Goal: Find contact information: Find contact information

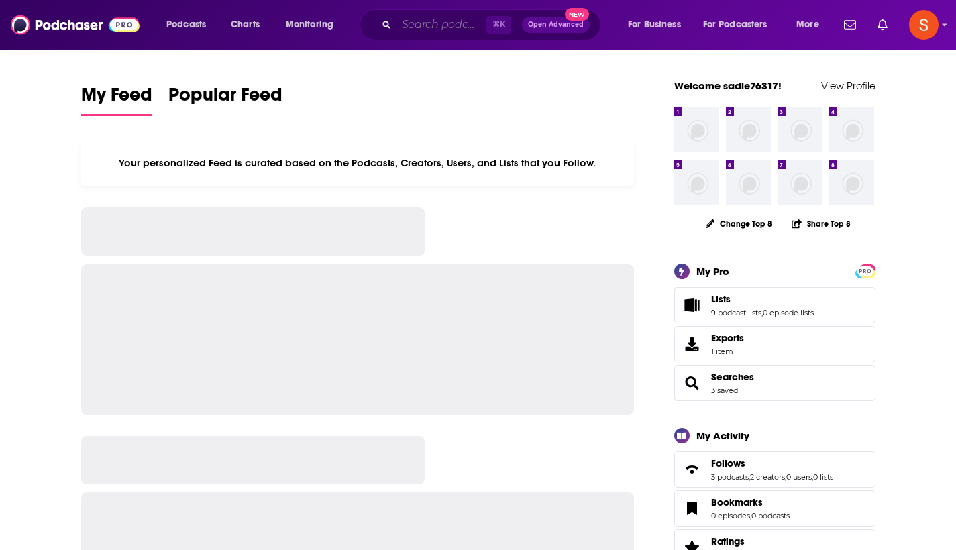
click at [454, 25] on input "Search podcasts, credits, & more..." at bounding box center [441, 24] width 90 height 21
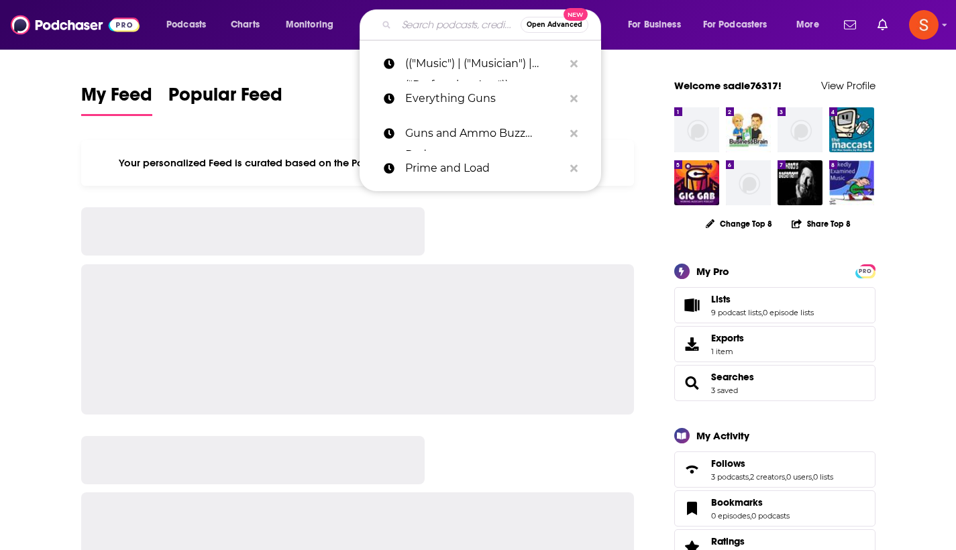
paste input "Moviestruck"
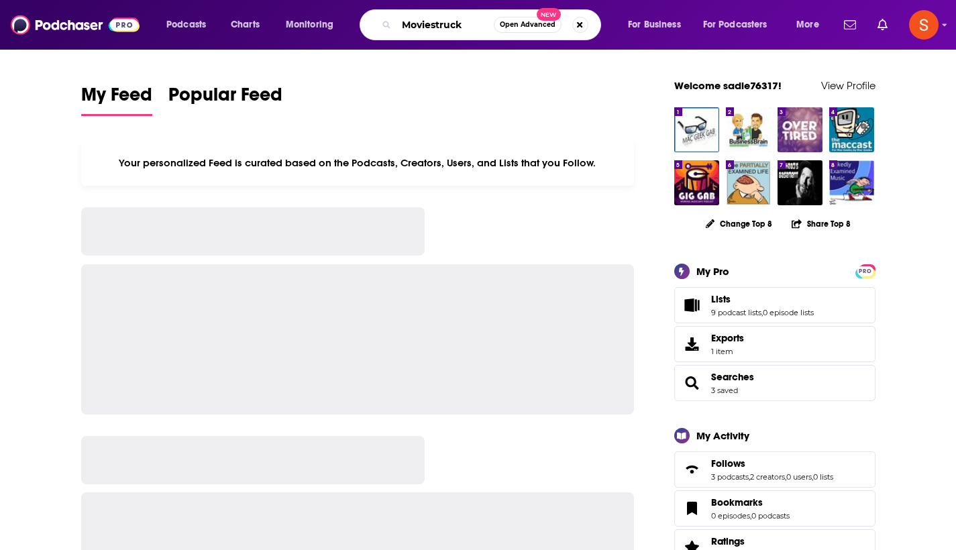
type input "Moviestruck"
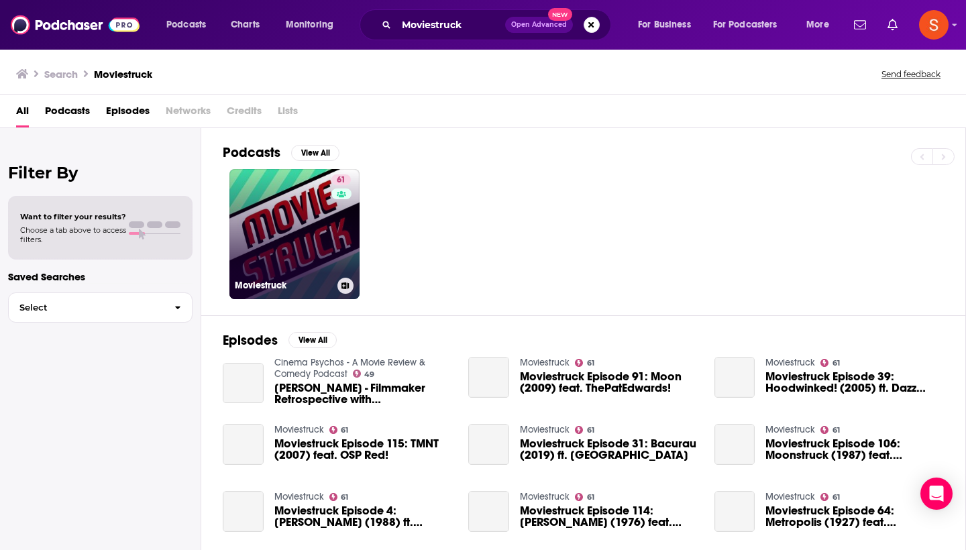
click at [332, 179] on link "61" at bounding box center [340, 179] width 19 height 11
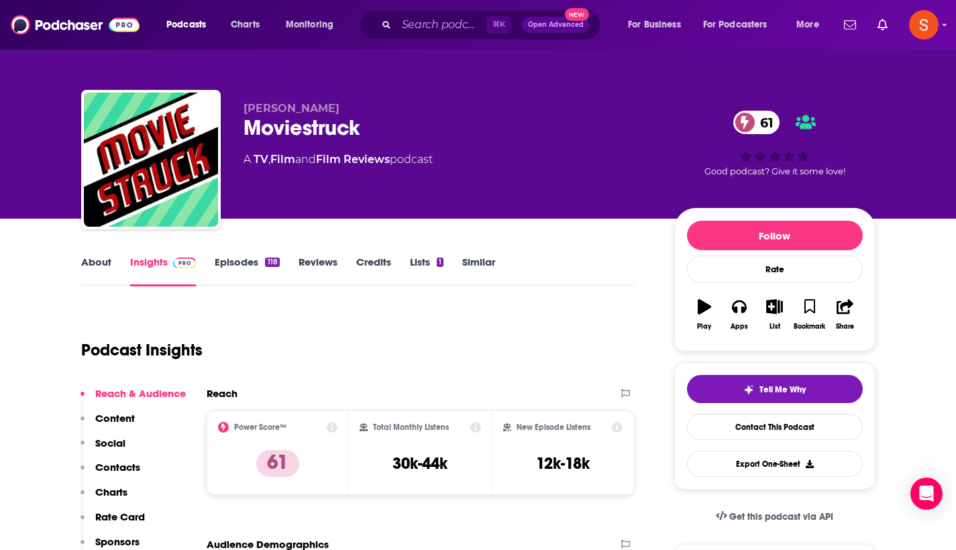
click at [122, 473] on p "Contacts" at bounding box center [117, 467] width 45 height 13
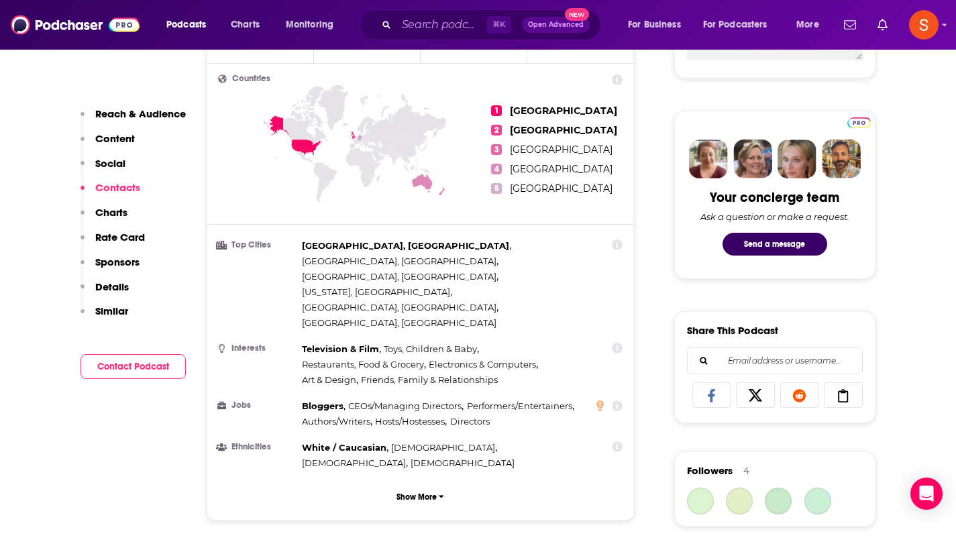
scroll to position [1105, 0]
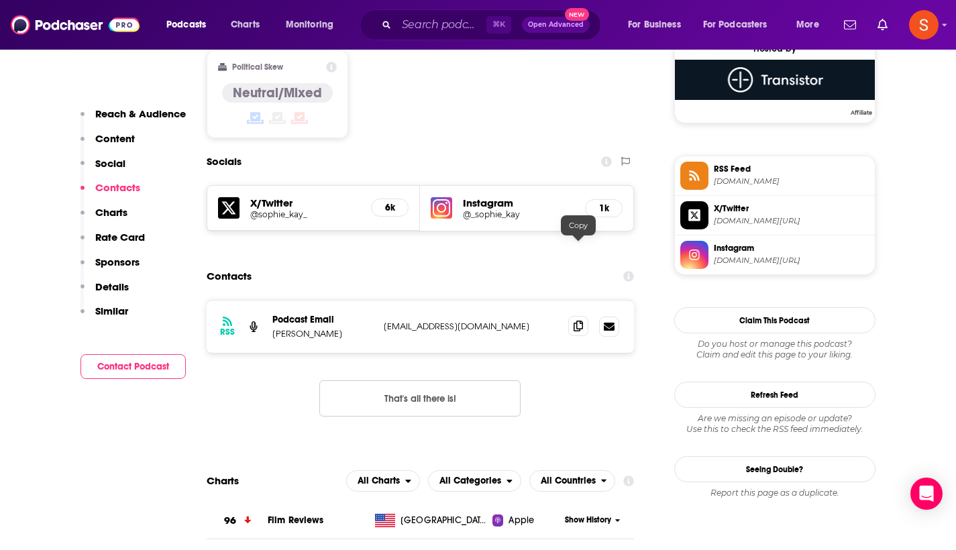
click at [581, 321] on icon at bounding box center [577, 326] width 9 height 11
click at [444, 33] on input "Search podcasts, credits, & more..." at bounding box center [441, 24] width 90 height 21
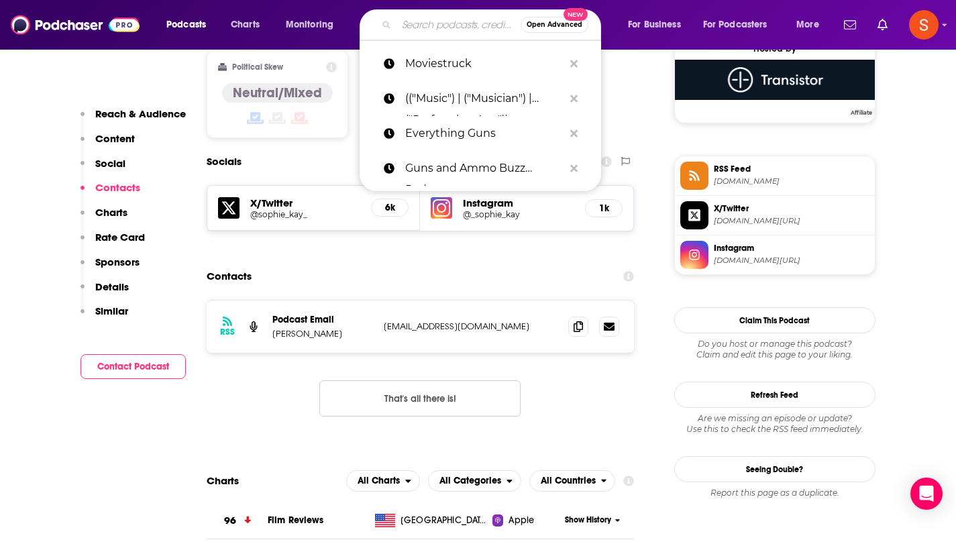
paste input "Yes, Also"
type input "Yes, Also"
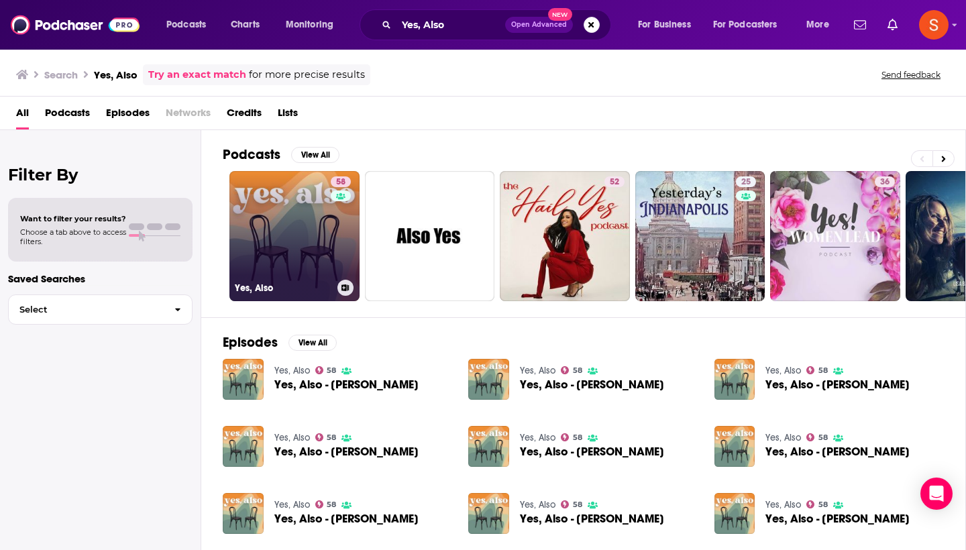
click at [308, 216] on link "58 Yes, Also" at bounding box center [294, 236] width 130 height 130
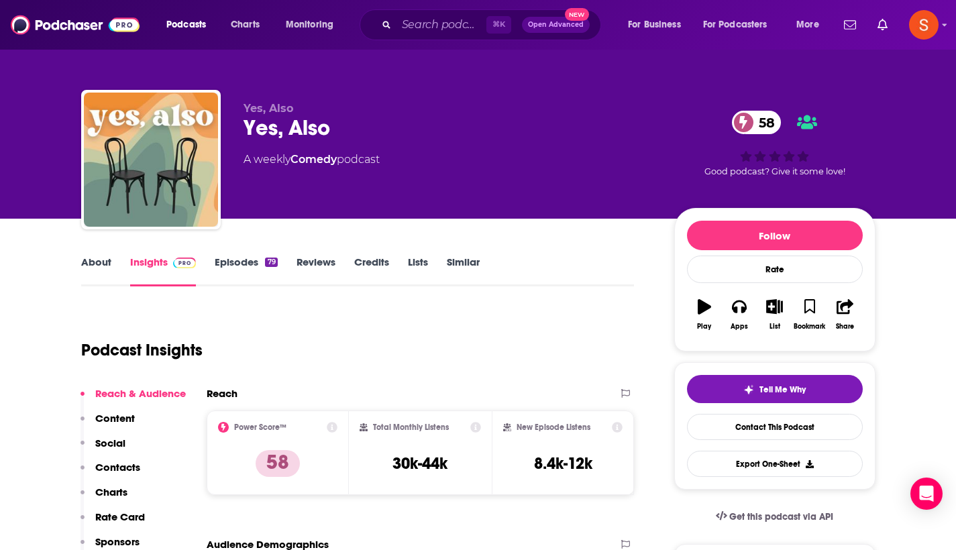
click at [133, 467] on p "Contacts" at bounding box center [117, 467] width 45 height 13
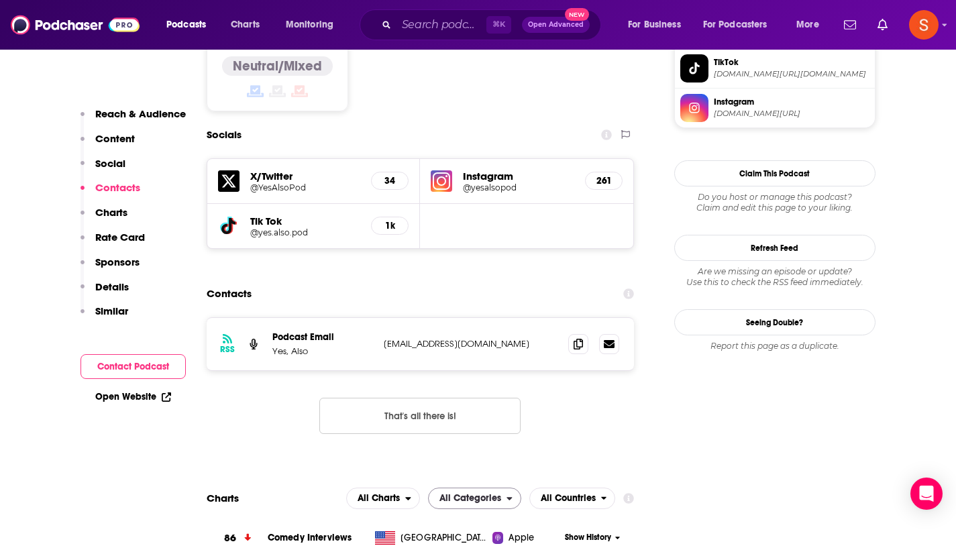
scroll to position [1134, 0]
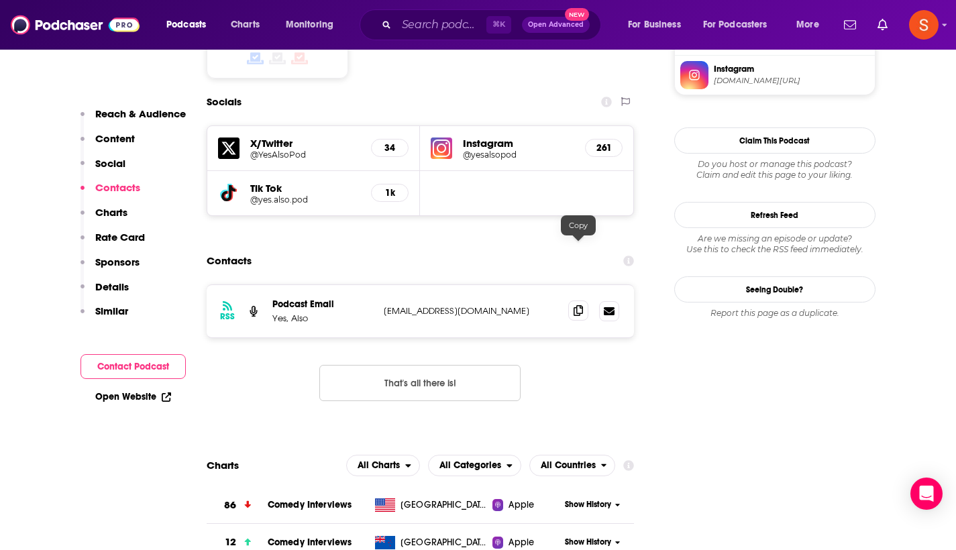
click at [584, 300] on span at bounding box center [578, 310] width 20 height 20
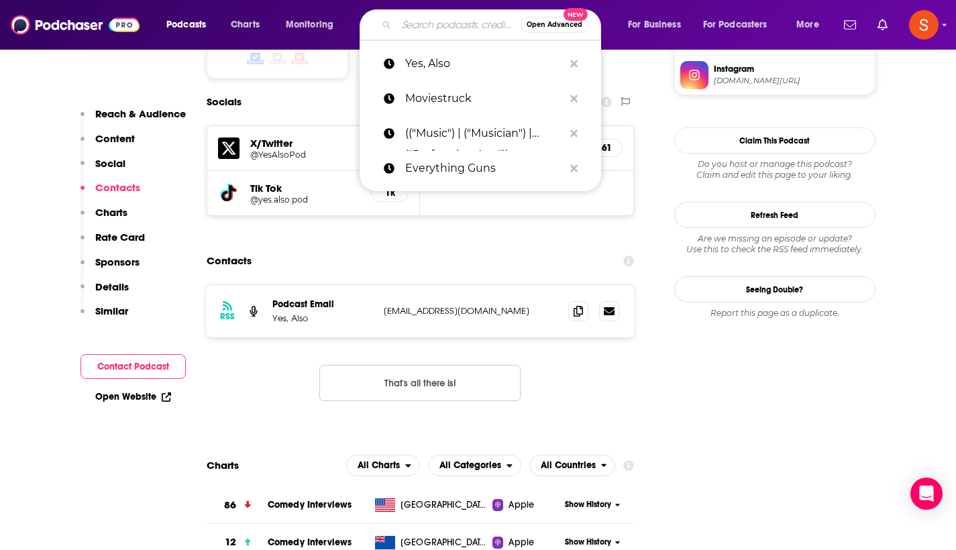
click at [429, 24] on input "Search podcasts, credits, & more..." at bounding box center [458, 24] width 124 height 21
paste input "Old School Guns"
type input "Old School Guns"
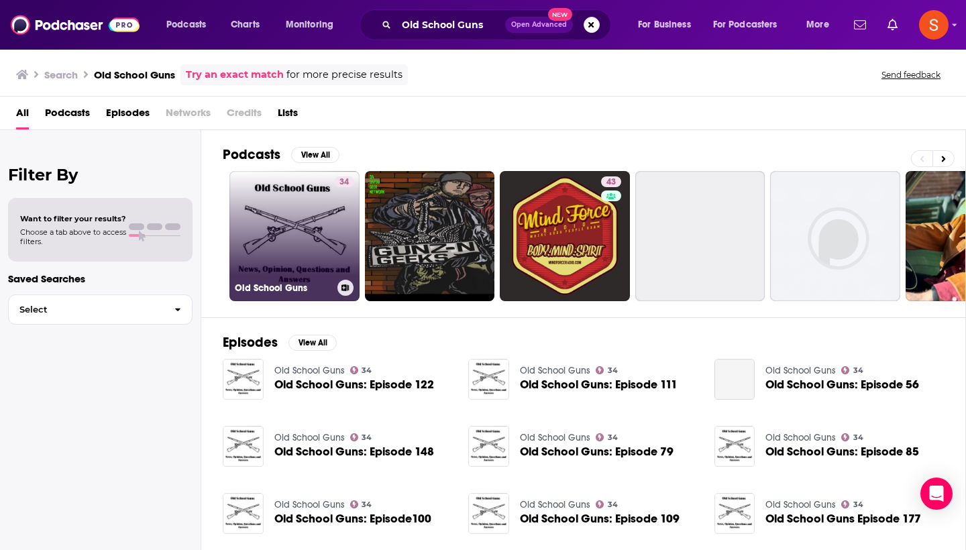
click at [300, 205] on link "34 Old School Guns" at bounding box center [294, 236] width 130 height 130
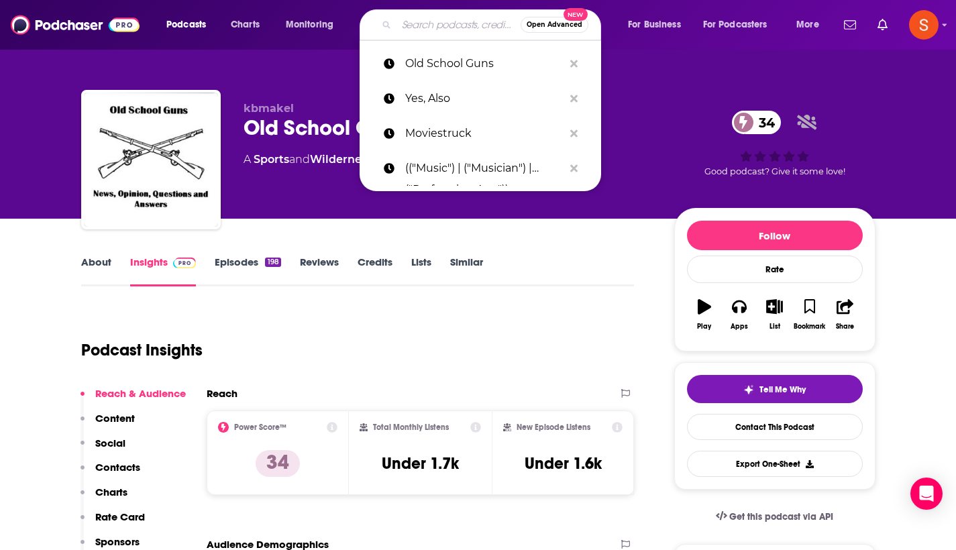
click at [418, 27] on input "Search podcasts, credits, & more..." at bounding box center [458, 24] width 124 height 21
paste input "This Week In Guns"
type input "This Week In Guns"
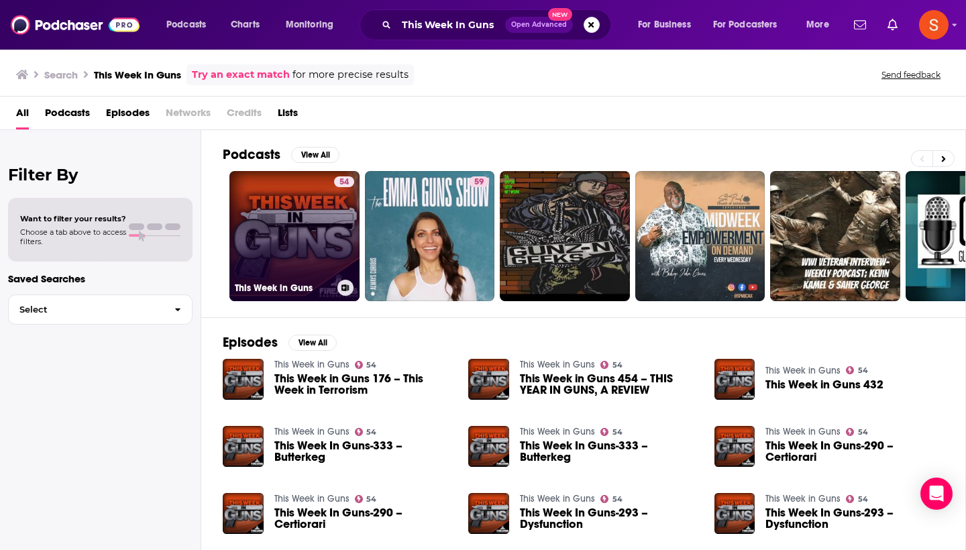
click at [313, 216] on link "54 This Week in Guns" at bounding box center [294, 236] width 130 height 130
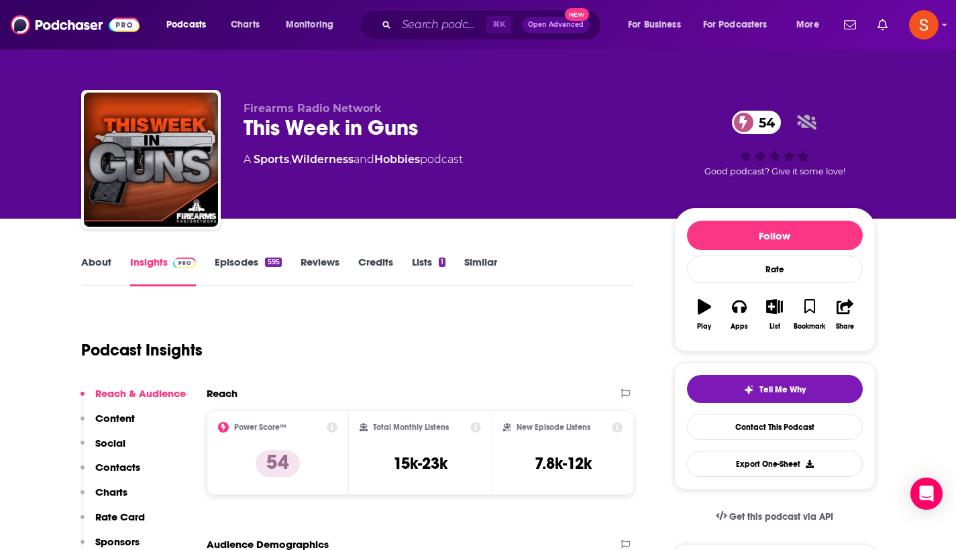
click at [129, 467] on p "Contacts" at bounding box center [117, 467] width 45 height 13
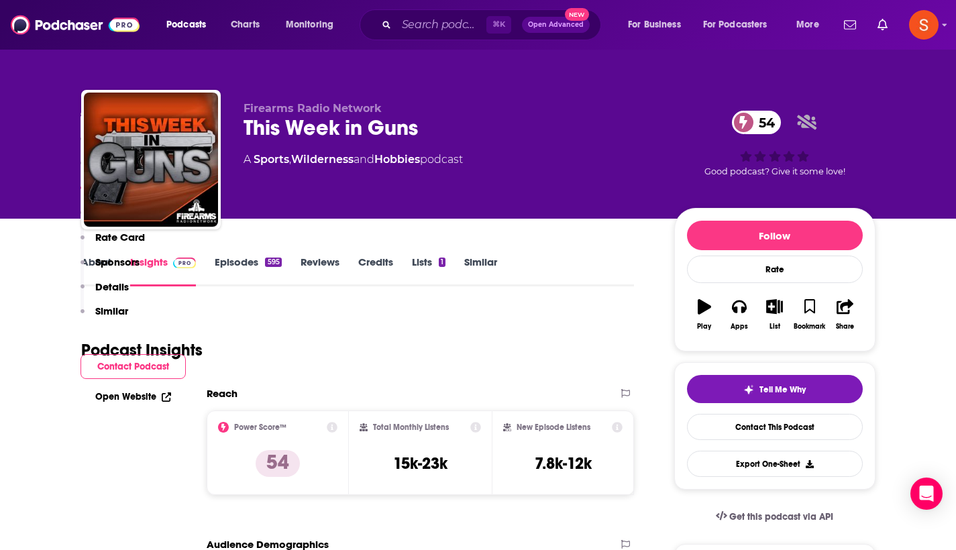
scroll to position [1074, 0]
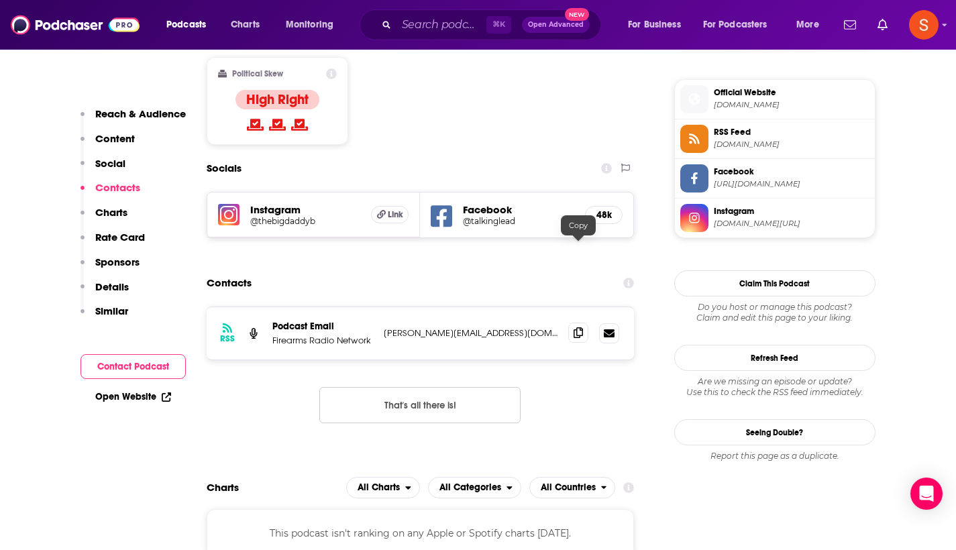
click at [577, 327] on icon at bounding box center [577, 332] width 9 height 11
click at [449, 23] on input "Search podcasts, credits, & more..." at bounding box center [441, 24] width 90 height 21
paste input "Everyones Talkin' Money"
type input "Everyones Talkin' Money"
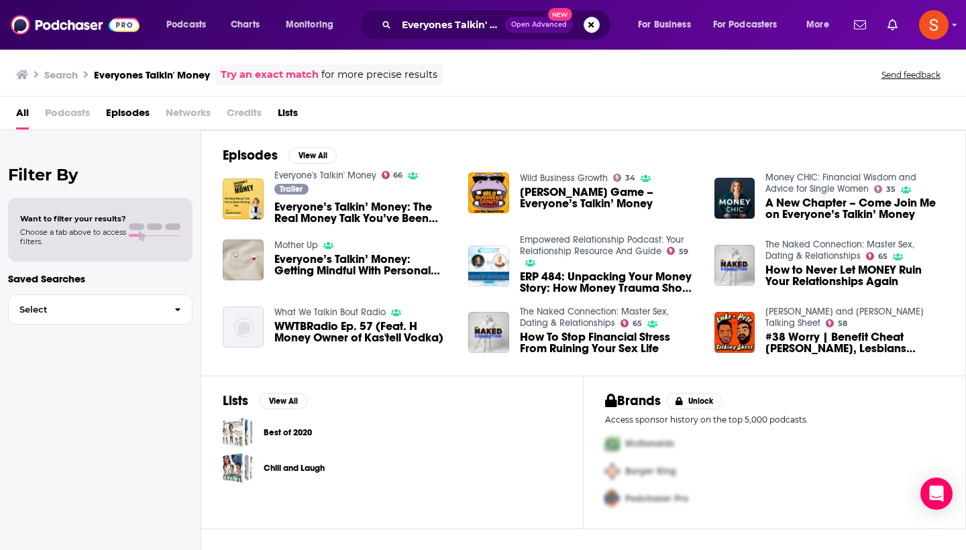
click at [329, 176] on link "Everyone's Talkin' Money" at bounding box center [325, 175] width 102 height 11
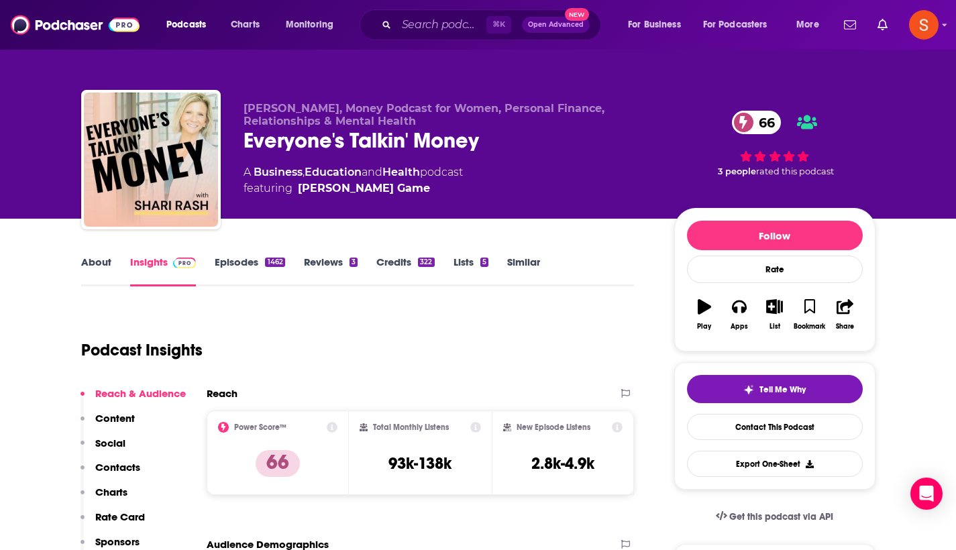
click at [129, 469] on p "Contacts" at bounding box center [117, 467] width 45 height 13
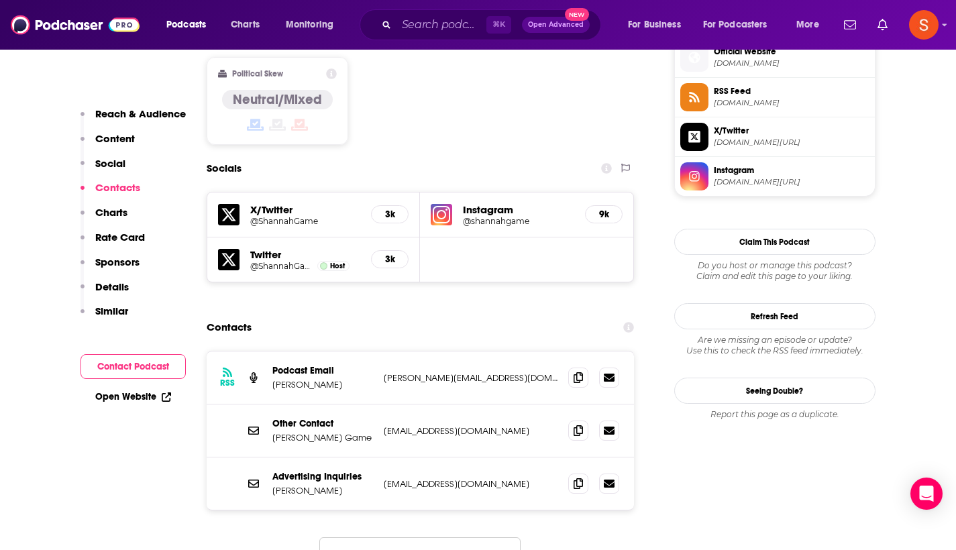
scroll to position [1166, 0]
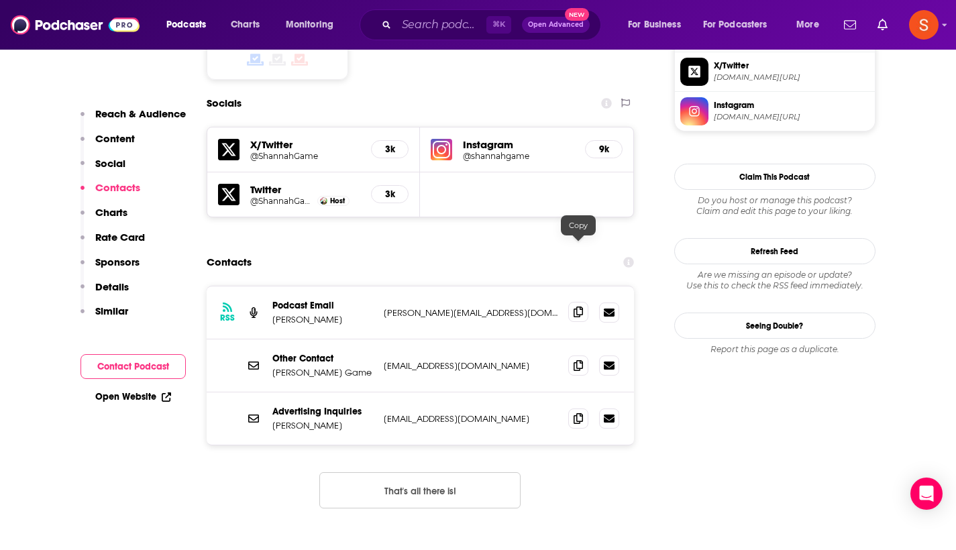
click at [584, 302] on span at bounding box center [578, 312] width 20 height 20
click at [449, 27] on input "Search podcasts, credits, & more..." at bounding box center [441, 24] width 90 height 21
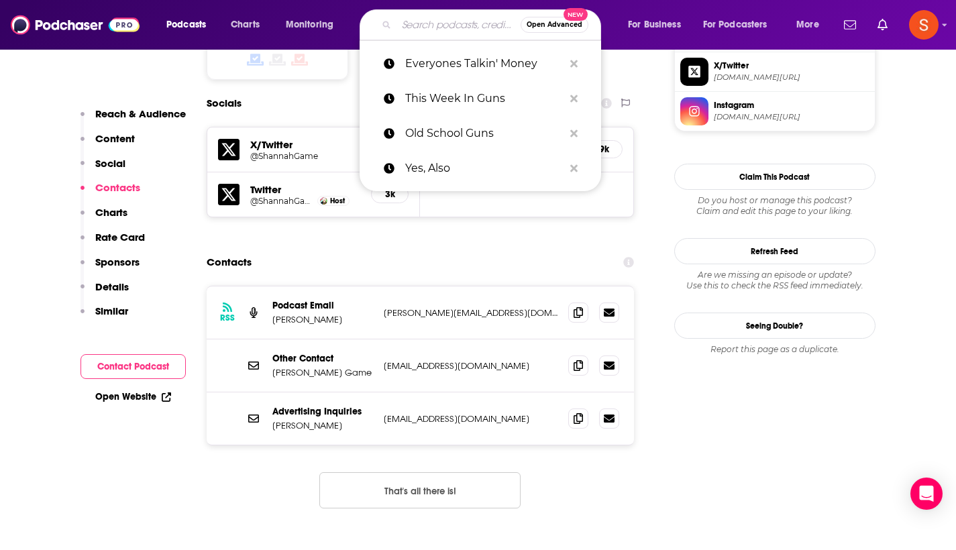
paste input "[PERSON_NAME] Cathouse"
type input "[PERSON_NAME] Cathouse"
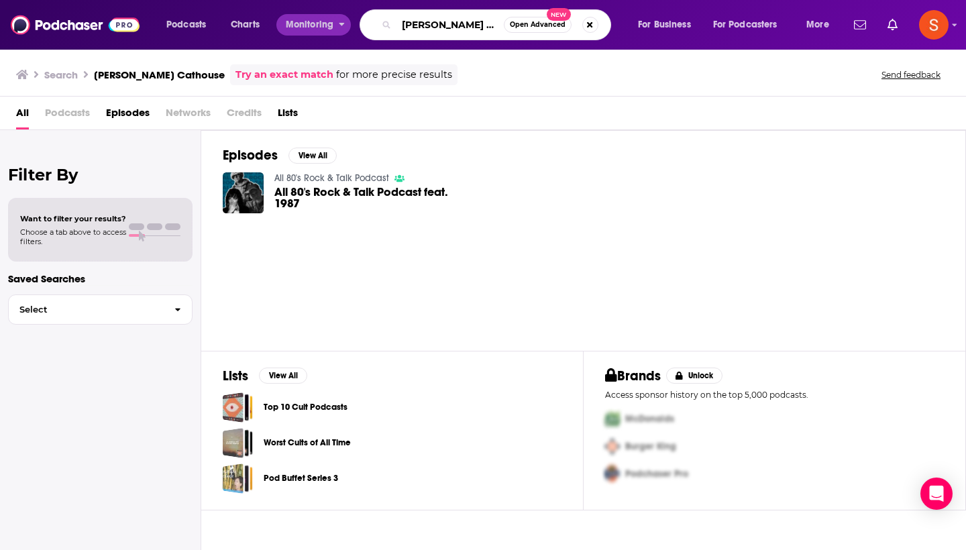
drag, startPoint x: 484, startPoint y: 27, endPoint x: 351, endPoint y: 28, distance: 132.8
click at [351, 28] on div "Podcasts Charts Monitoring [PERSON_NAME] Cathouse Open Advanced New For Busines…" at bounding box center [499, 24] width 685 height 31
type input "Cathouse"
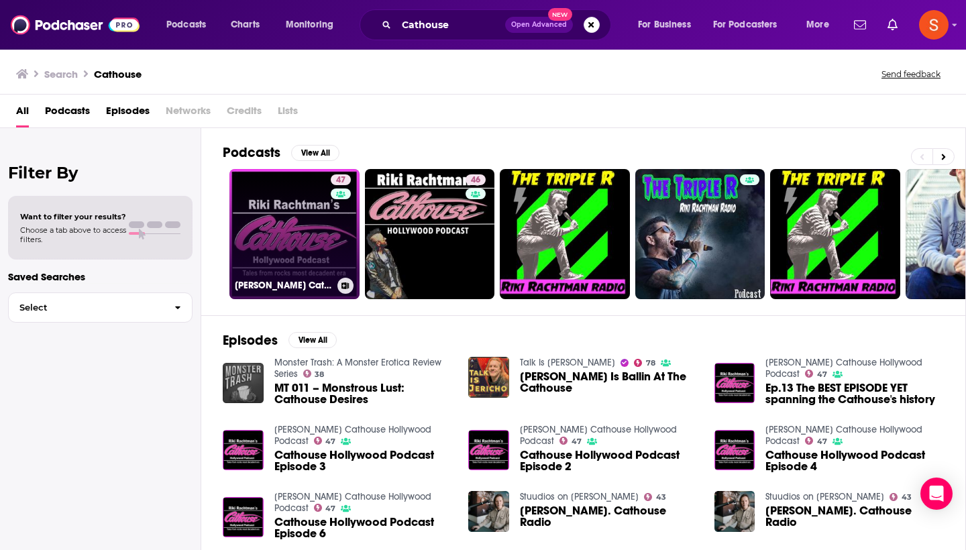
click at [259, 255] on link "47 [PERSON_NAME] Cathouse Hollywood Podcast" at bounding box center [294, 234] width 130 height 130
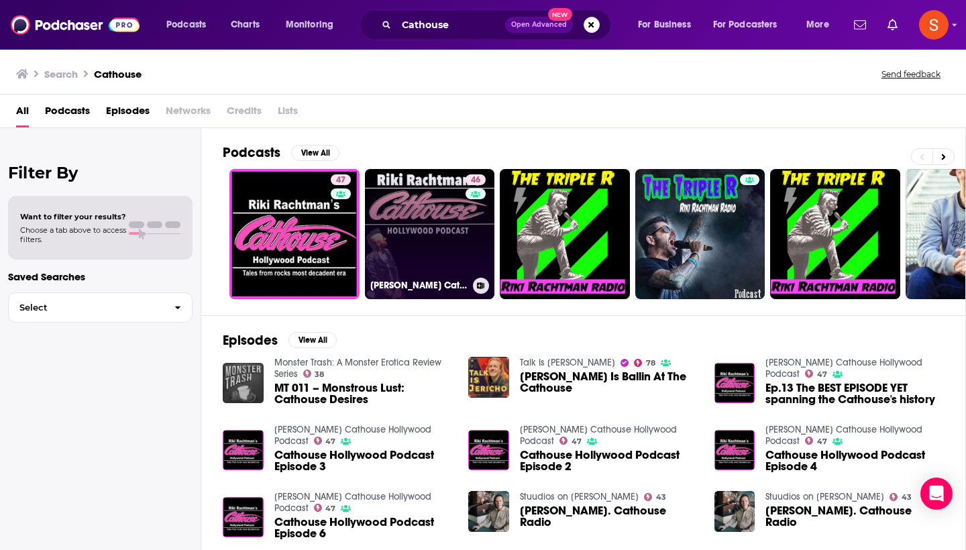
click at [455, 229] on link "46 [PERSON_NAME] Cathouse Hollywood Podcast" at bounding box center [430, 234] width 130 height 130
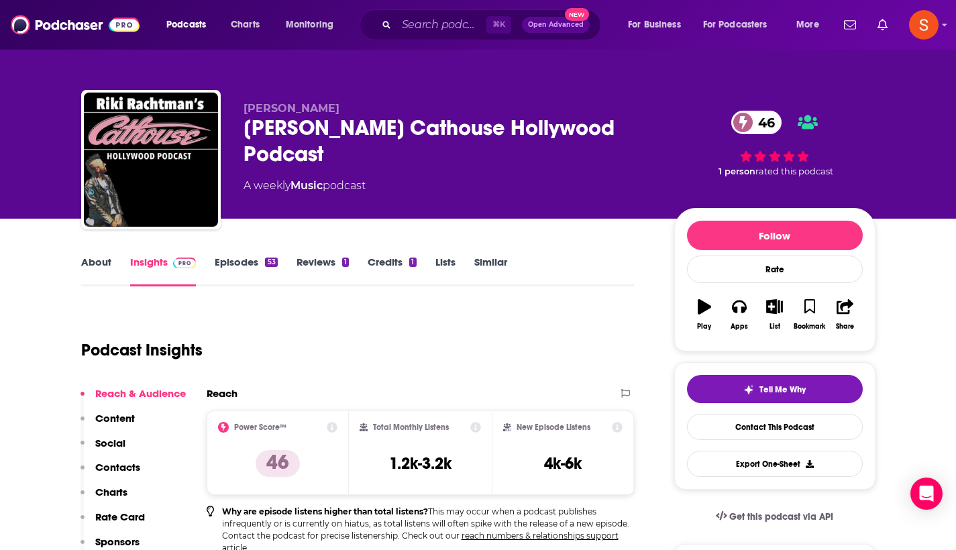
click at [119, 468] on p "Contacts" at bounding box center [117, 467] width 45 height 13
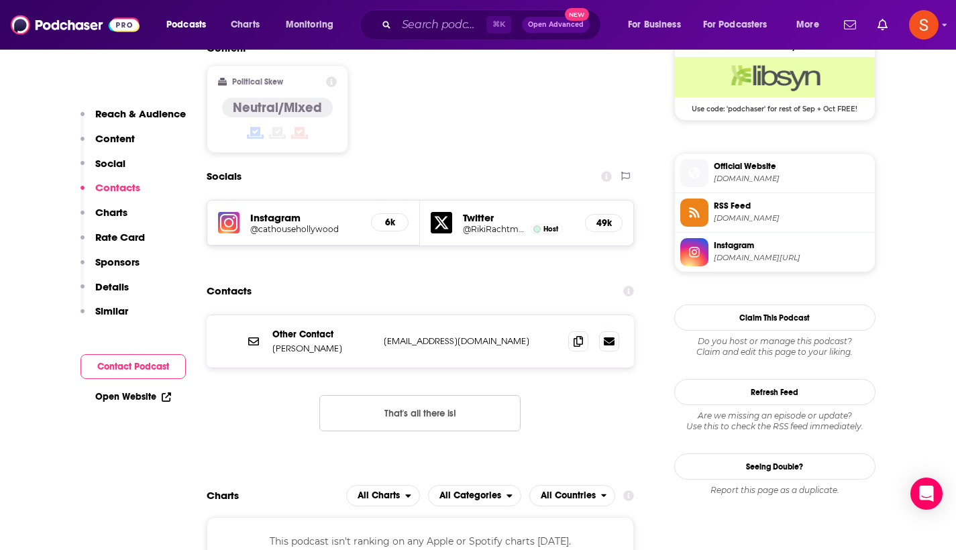
scroll to position [1138, 0]
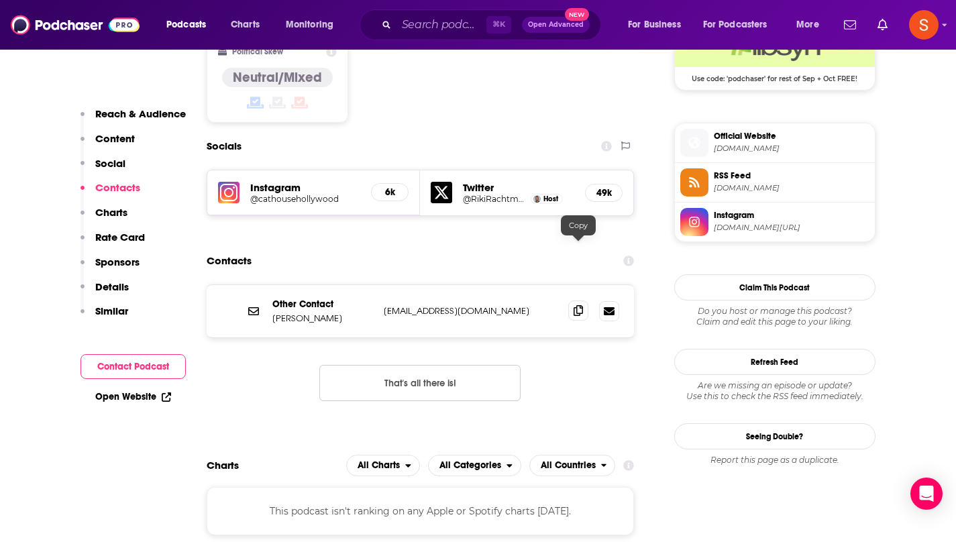
click at [578, 300] on span at bounding box center [578, 310] width 20 height 20
